Goal: Find specific page/section: Find specific page/section

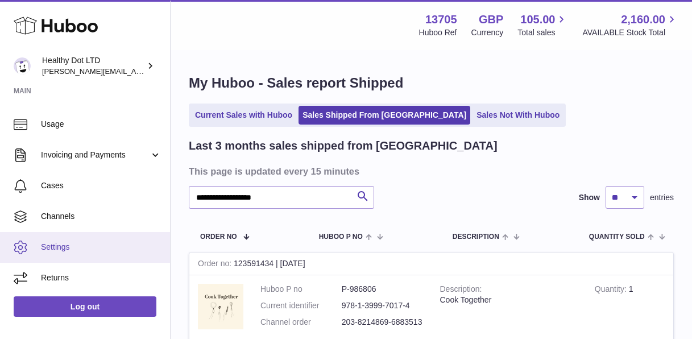
scroll to position [180, 0]
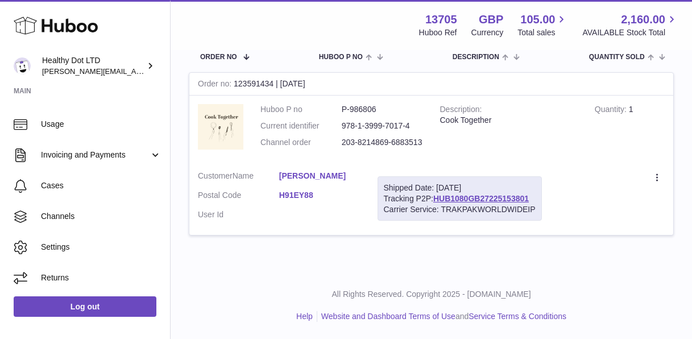
click at [257, 132] on td "Huboo P no P-986806 Current identifier 978-1-3999-7017-4 Channel order 203-8214…" at bounding box center [342, 128] width 180 height 66
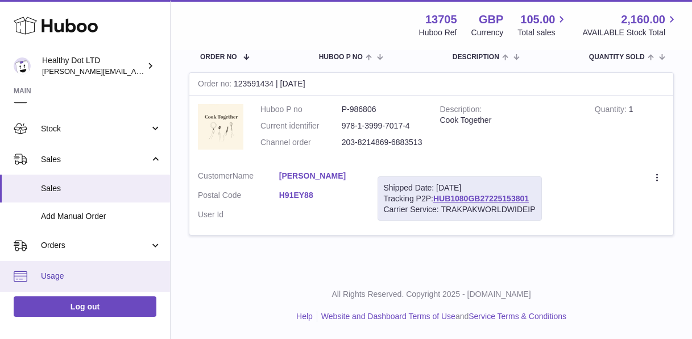
scroll to position [0, 0]
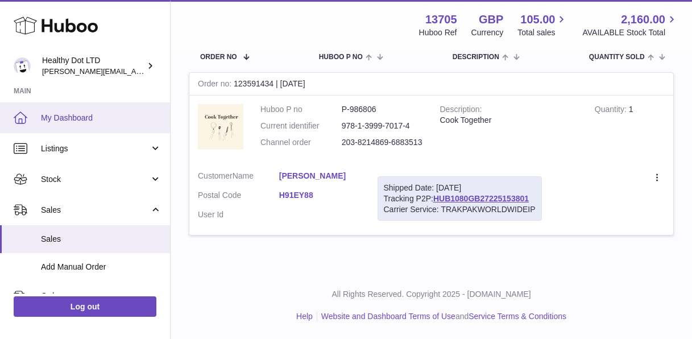
click at [76, 117] on span "My Dashboard" at bounding box center [101, 118] width 120 height 11
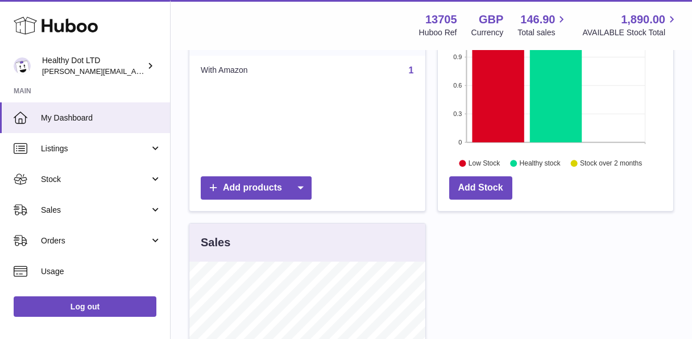
scroll to position [195, 0]
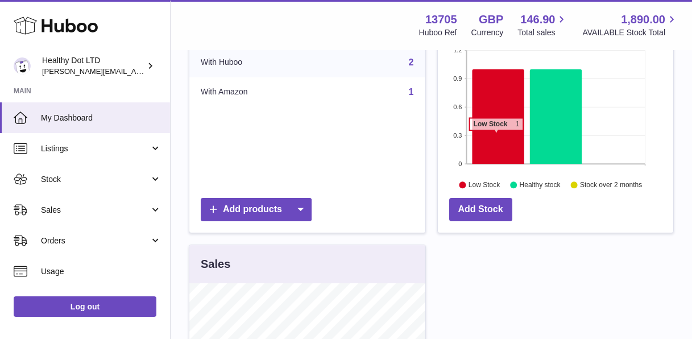
click at [495, 136] on icon at bounding box center [498, 116] width 52 height 95
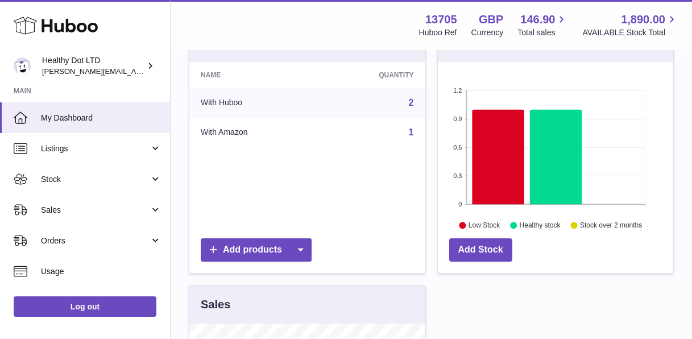
scroll to position [0, 0]
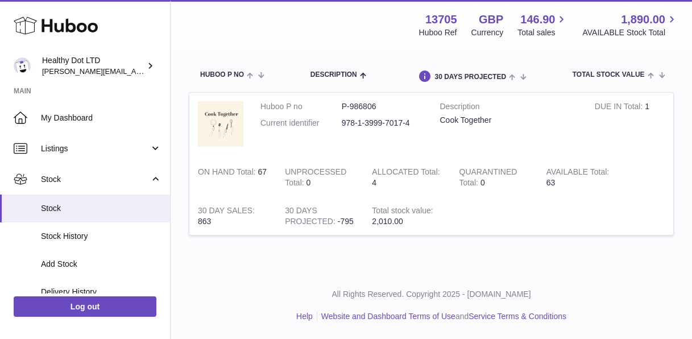
scroll to position [112, 0]
